Goal: Transaction & Acquisition: Book appointment/travel/reservation

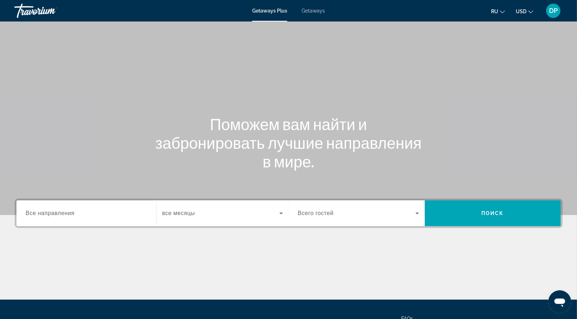
click at [319, 14] on span "Getaways" at bounding box center [313, 11] width 23 height 6
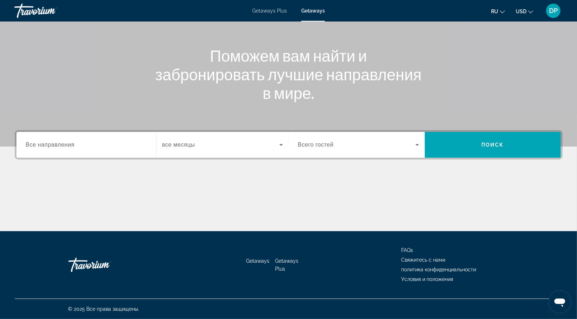
click at [73, 141] on span "Все направления" at bounding box center [50, 144] width 49 height 6
click at [73, 141] on input "Destination Все направления" at bounding box center [86, 145] width 121 height 9
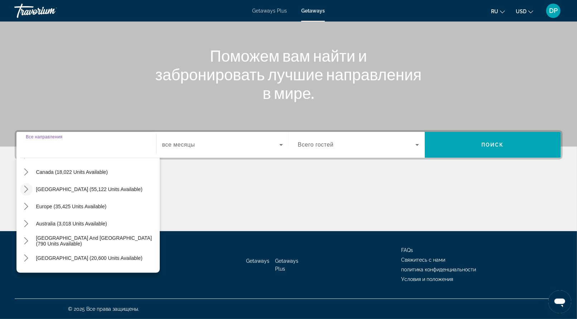
scroll to position [72, 0]
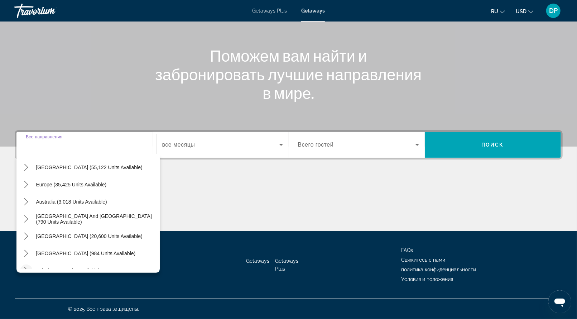
click at [30, 267] on icon "Toggle Asia (15,659 units available) submenu" at bounding box center [26, 270] width 7 height 7
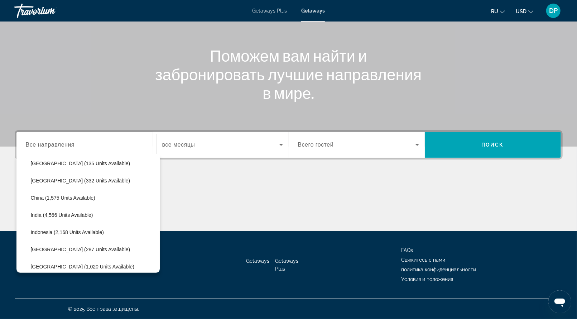
scroll to position [212, 0]
click at [48, 265] on span "[GEOGRAPHIC_DATA] (239 units available)" at bounding box center [81, 268] width 100 height 6
type input "**********"
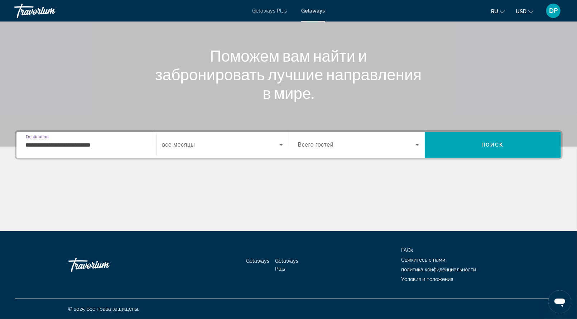
click at [334, 141] on span "Всего гостей" at bounding box center [316, 144] width 36 height 6
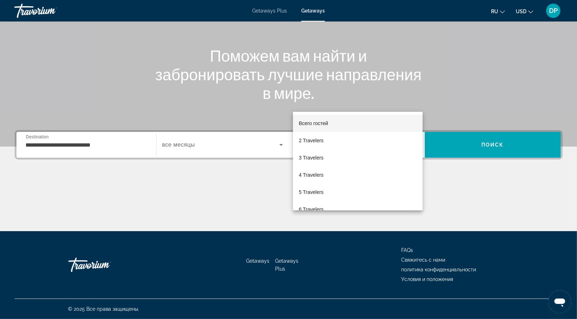
click at [265, 98] on div at bounding box center [288, 159] width 577 height 319
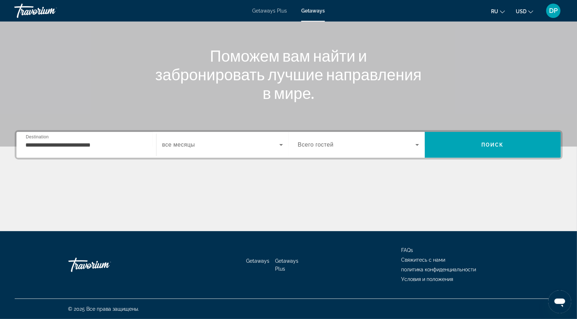
click at [264, 132] on div "Start Month все месяцы" at bounding box center [222, 145] width 133 height 26
click at [265, 140] on span "Search widget" at bounding box center [220, 144] width 117 height 9
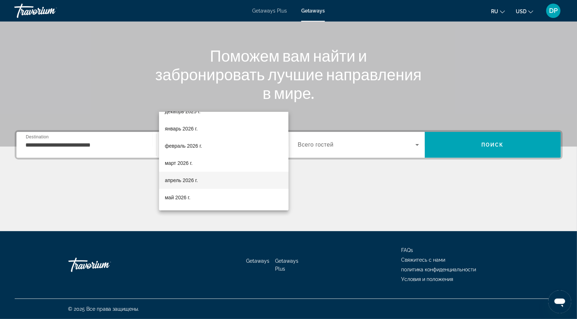
scroll to position [72, 0]
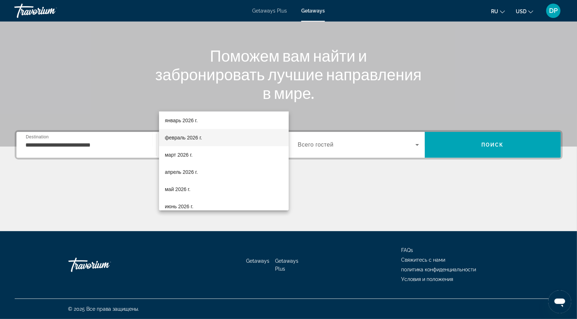
click at [202, 138] on span "февраль 2026 г." at bounding box center [183, 137] width 37 height 9
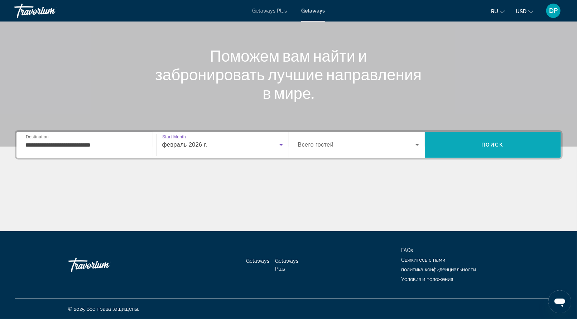
click at [470, 136] on span "Search" at bounding box center [493, 144] width 136 height 17
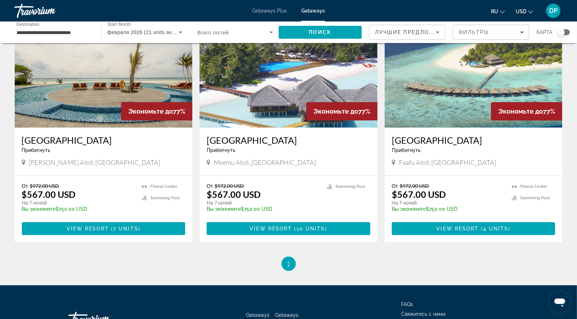
scroll to position [72, 0]
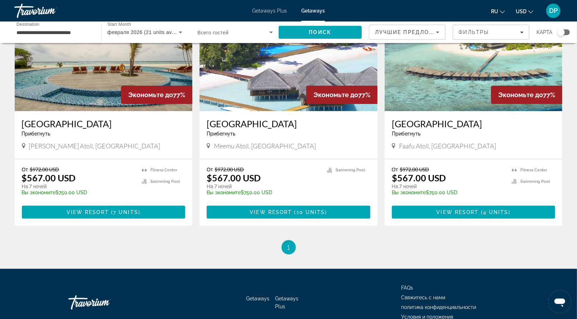
click at [102, 111] on img "Main content" at bounding box center [104, 53] width 178 height 115
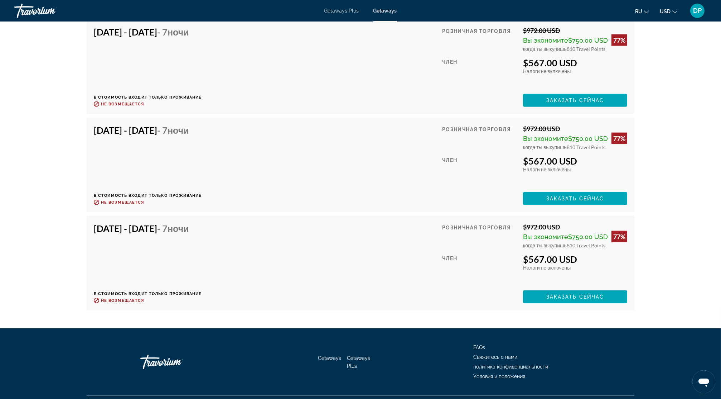
scroll to position [1621, 0]
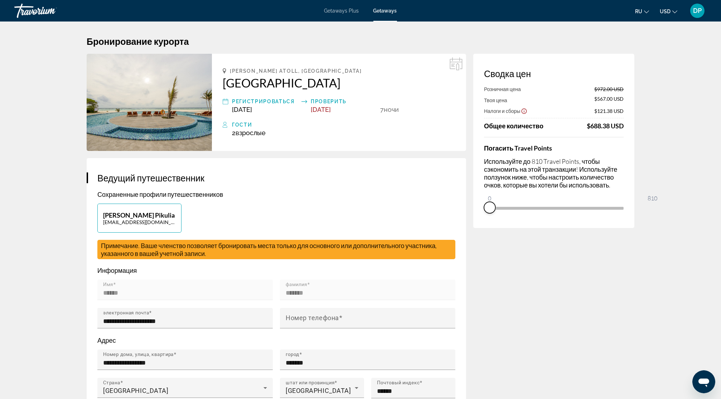
drag, startPoint x: 685, startPoint y: 269, endPoint x: 434, endPoint y: 270, distance: 251.1
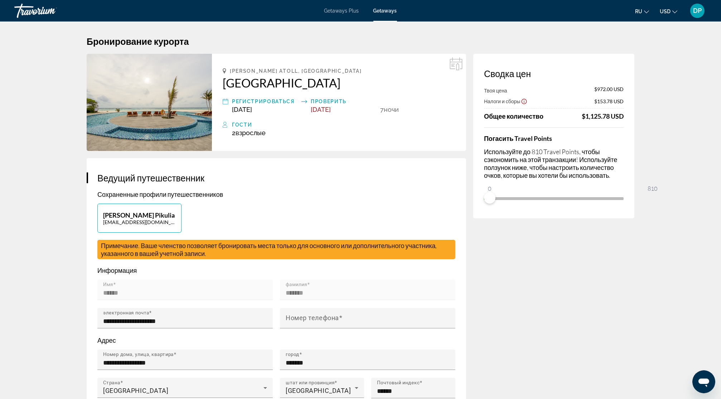
drag, startPoint x: 190, startPoint y: 105, endPoint x: 365, endPoint y: 96, distance: 174.6
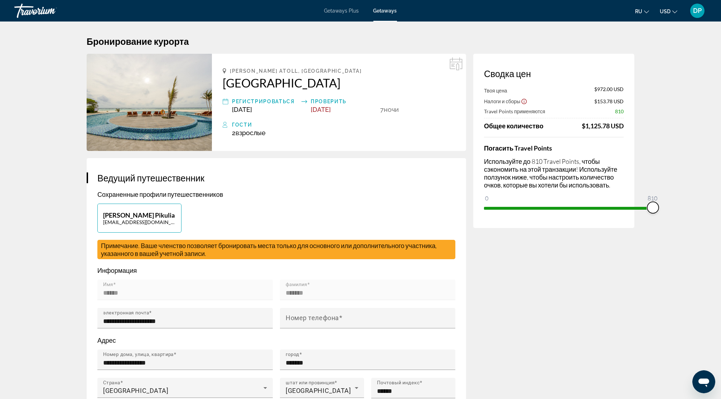
drag, startPoint x: 518, startPoint y: 244, endPoint x: 712, endPoint y: 248, distance: 193.8
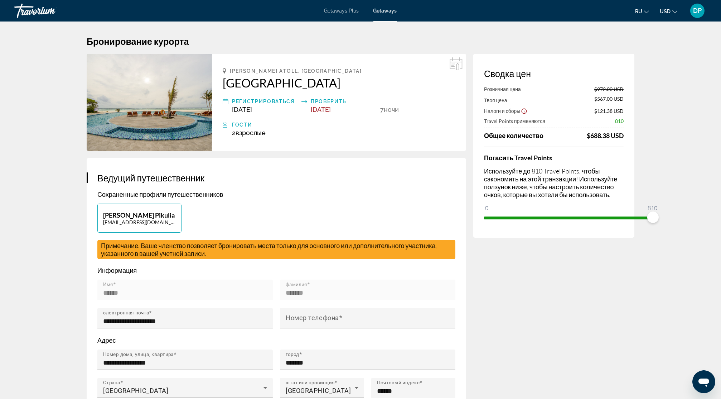
click at [418, 240] on div "[PERSON_NAME] Pikulia [EMAIL_ADDRESS][DOMAIN_NAME]" at bounding box center [276, 221] width 365 height 36
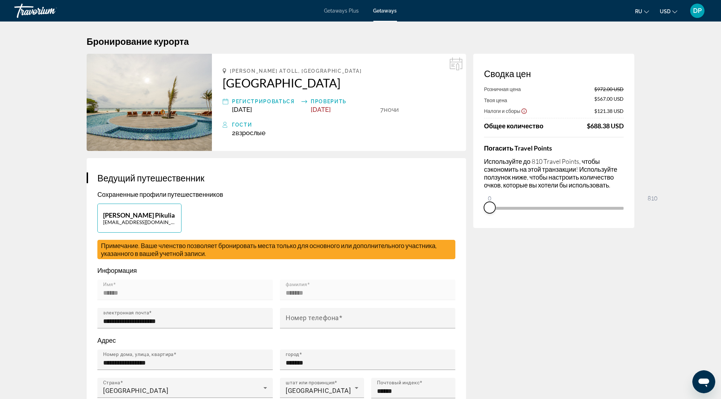
drag, startPoint x: 685, startPoint y: 268, endPoint x: 388, endPoint y: 271, distance: 296.9
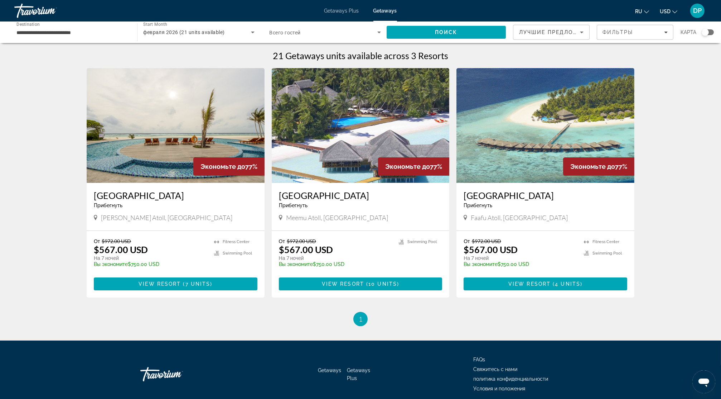
click at [81, 43] on div "**********" at bounding box center [71, 32] width 111 height 20
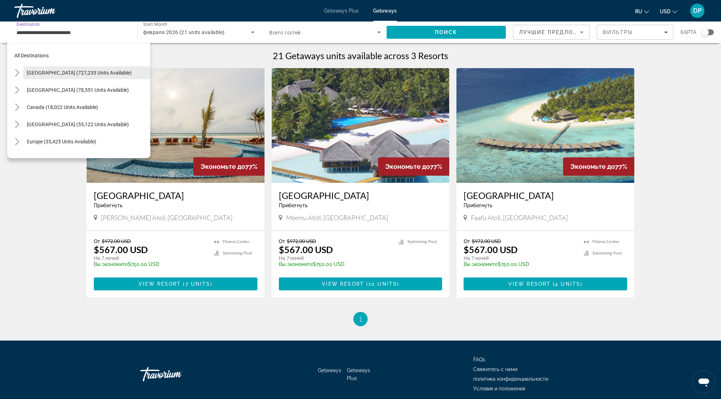
click at [50, 76] on span "[GEOGRAPHIC_DATA] (727,233 units available)" at bounding box center [79, 73] width 105 height 6
type input "**********"
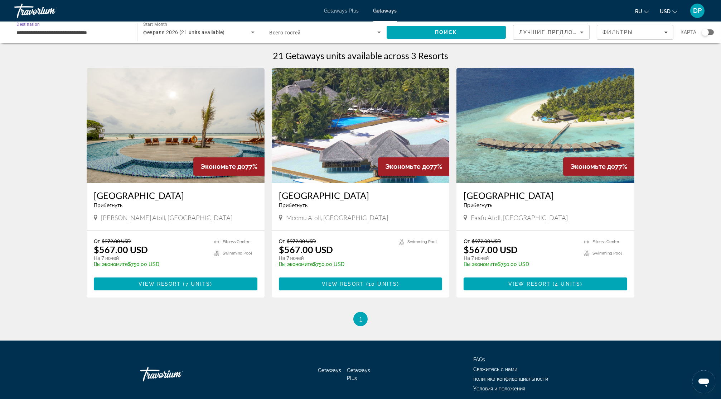
click at [215, 35] on span "февраля 2026 (21 units available)" at bounding box center [183, 32] width 81 height 6
click at [200, 61] on mat-option "все месяцы" at bounding box center [195, 61] width 118 height 17
click at [435, 35] on span "Поиск" at bounding box center [446, 32] width 23 height 6
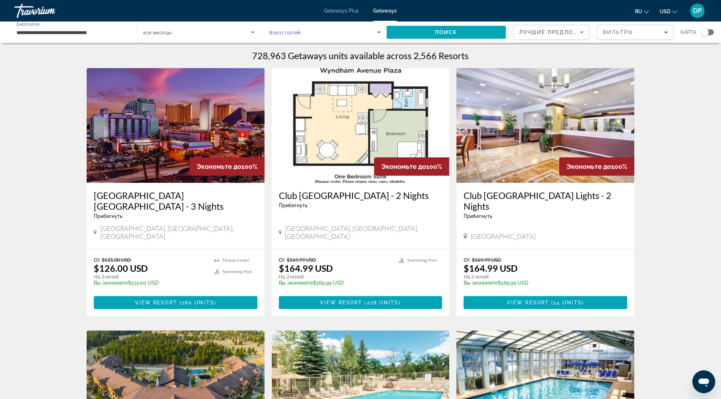
click at [356, 37] on span "Search widget" at bounding box center [324, 32] width 108 height 9
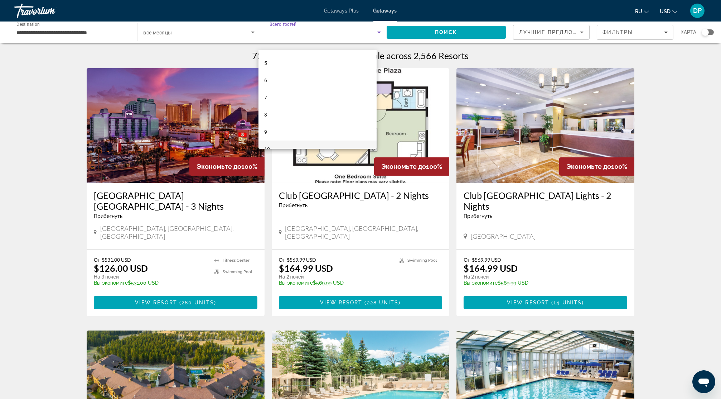
scroll to position [90, 0]
click at [285, 123] on mat-option "10" at bounding box center [318, 126] width 118 height 17
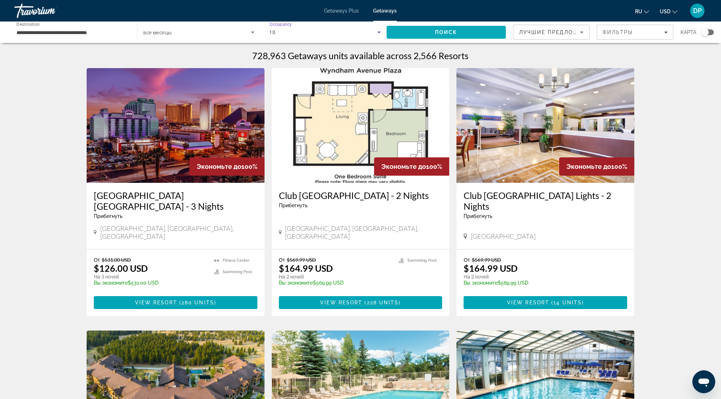
click at [435, 35] on span "Поиск" at bounding box center [446, 32] width 23 height 6
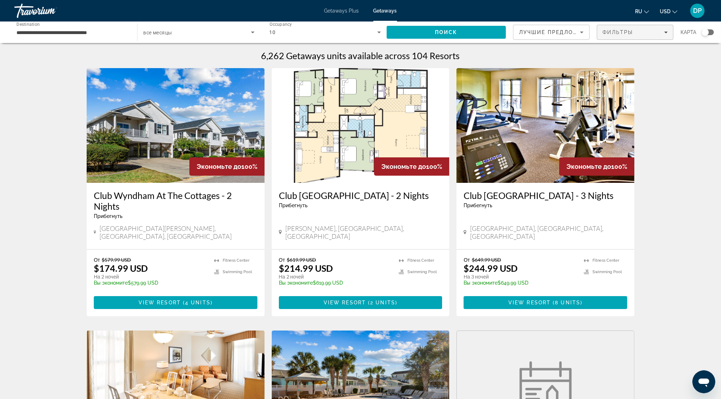
click at [582, 35] on span "Фильтры" at bounding box center [618, 32] width 31 height 6
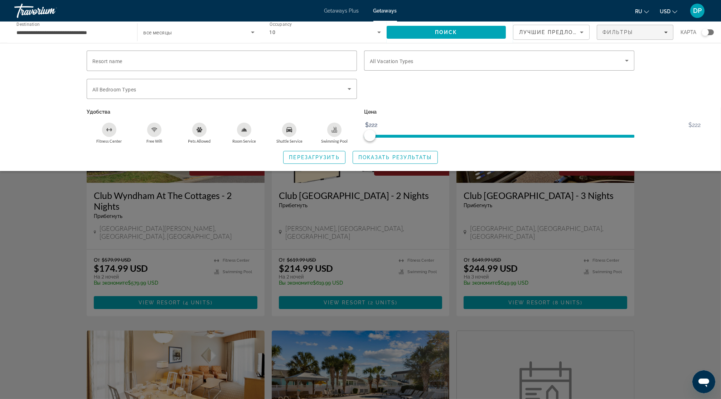
click at [422, 78] on div "Search widget" at bounding box center [499, 75] width 270 height 8
click at [414, 64] on span "All Vacation Types" at bounding box center [392, 61] width 44 height 6
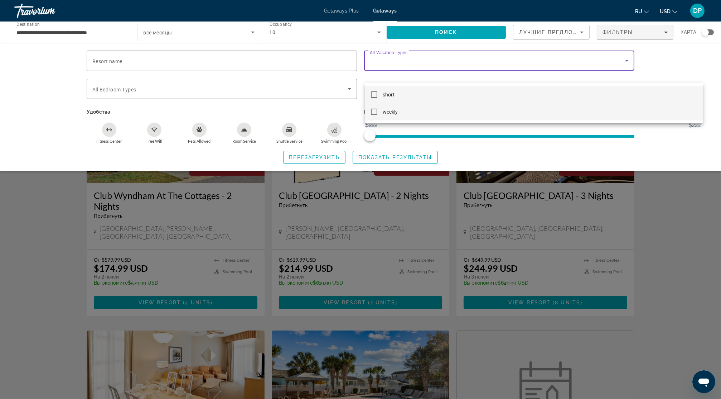
click at [381, 111] on mat-option "weekly" at bounding box center [534, 111] width 338 height 17
click at [405, 178] on div at bounding box center [360, 199] width 721 height 399
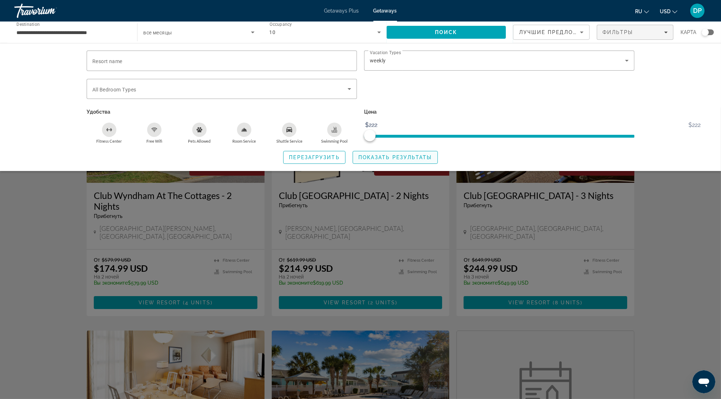
click at [401, 160] on span "Показать результаты" at bounding box center [396, 157] width 74 height 6
click at [244, 242] on div "Search widget" at bounding box center [360, 252] width 721 height 291
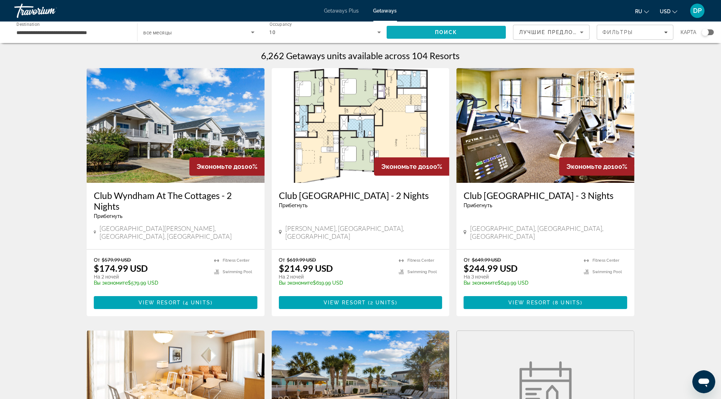
click at [441, 35] on span "Поиск" at bounding box center [446, 32] width 23 height 6
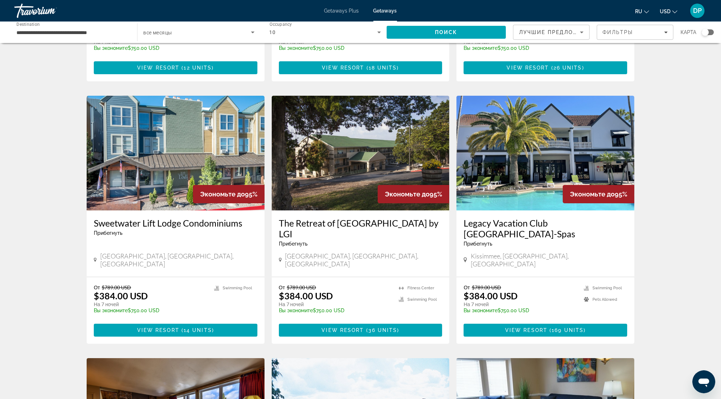
scroll to position [269, 0]
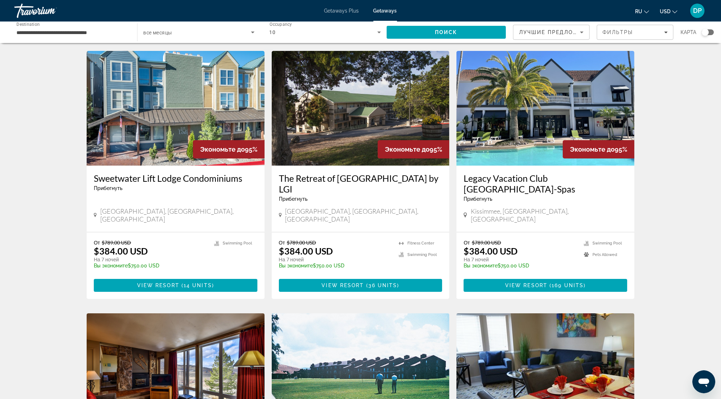
click at [571, 165] on img "Main content" at bounding box center [546, 108] width 178 height 115
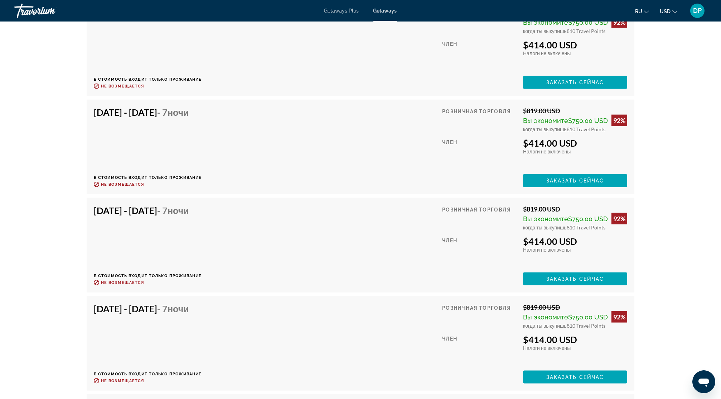
scroll to position [1797, 0]
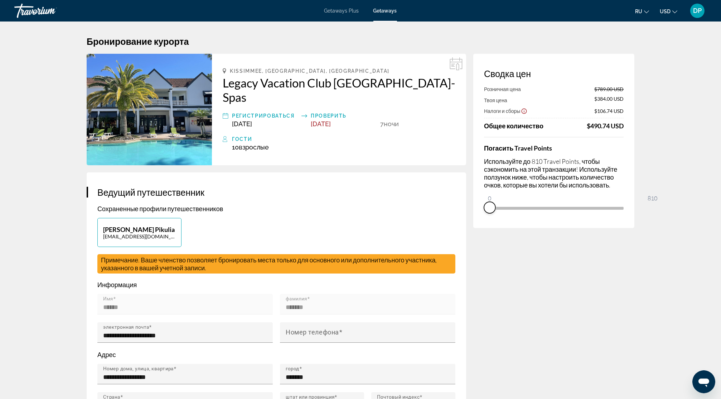
drag, startPoint x: 682, startPoint y: 268, endPoint x: 455, endPoint y: 269, distance: 226.7
